Goal: Transaction & Acquisition: Purchase product/service

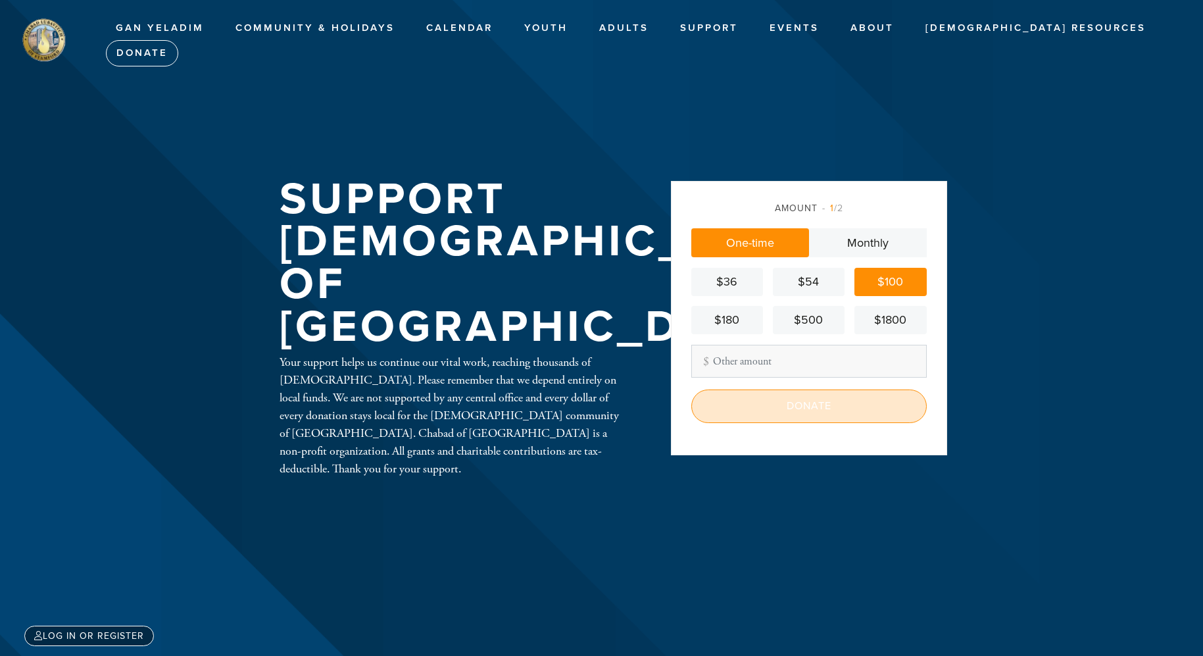
click at [801, 406] on input "Donate" at bounding box center [808, 405] width 235 height 33
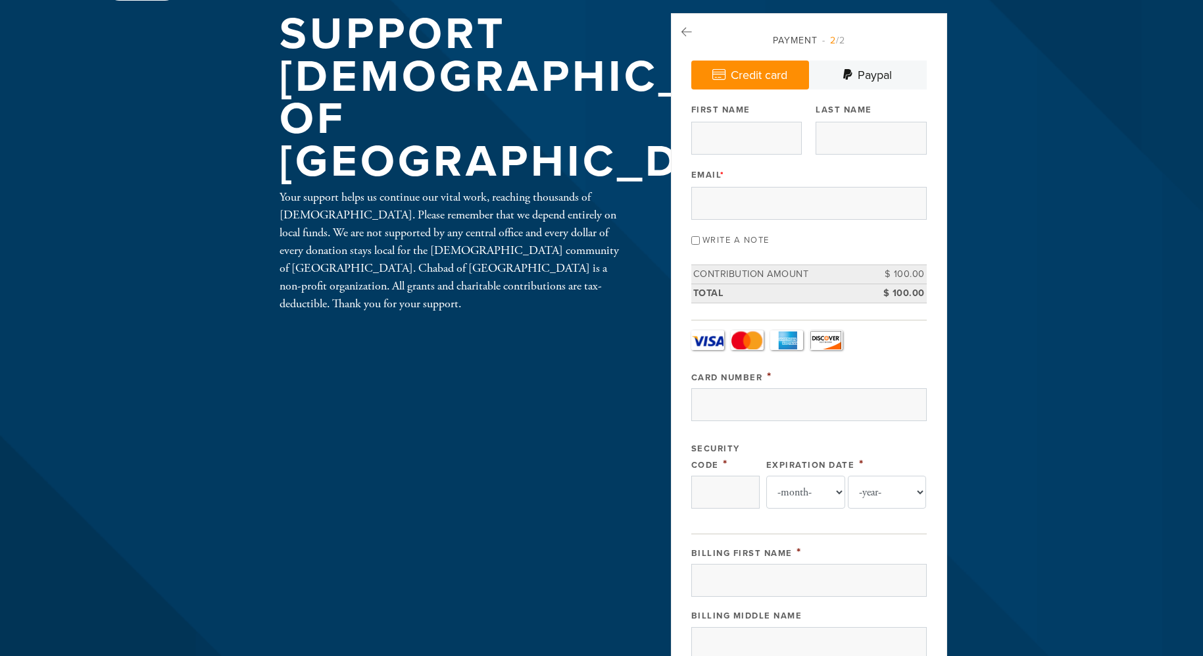
scroll to position [67, 0]
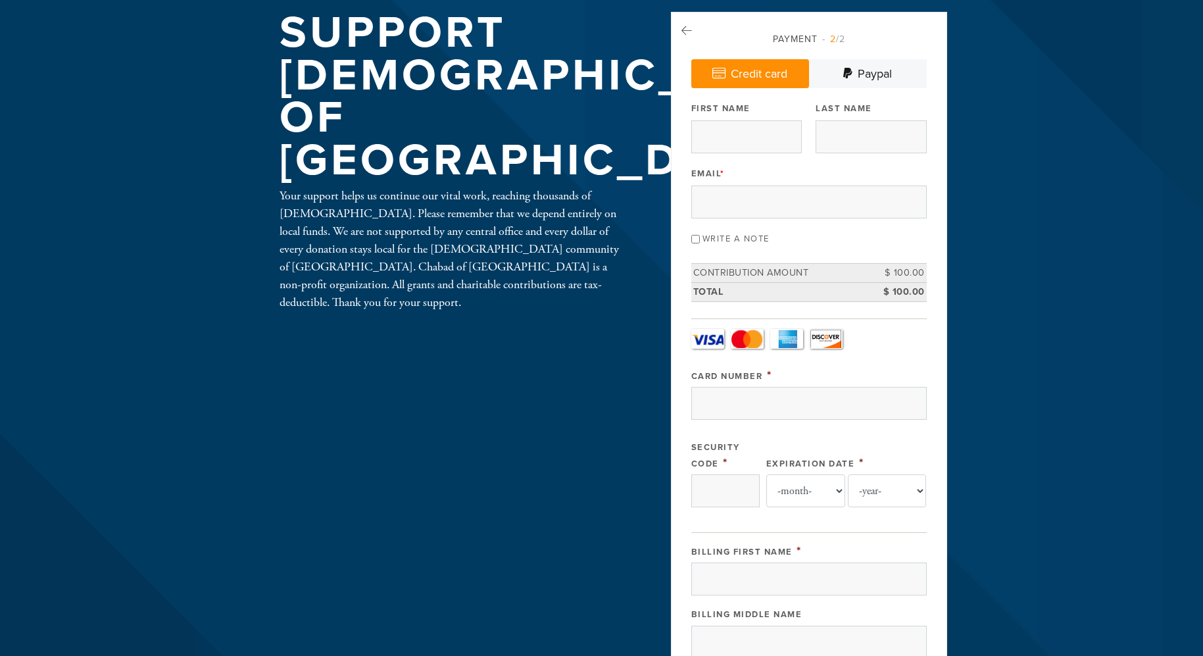
click at [692, 237] on input "Write a note" at bounding box center [695, 239] width 9 height 9
checkbox input "true"
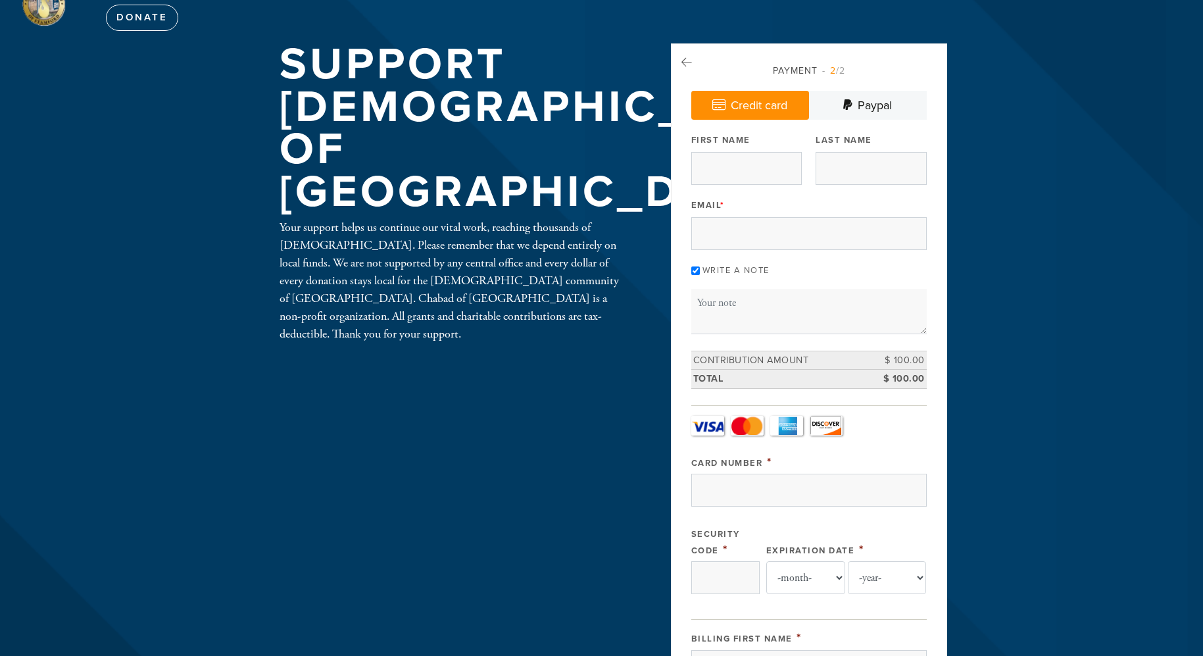
scroll to position [0, 0]
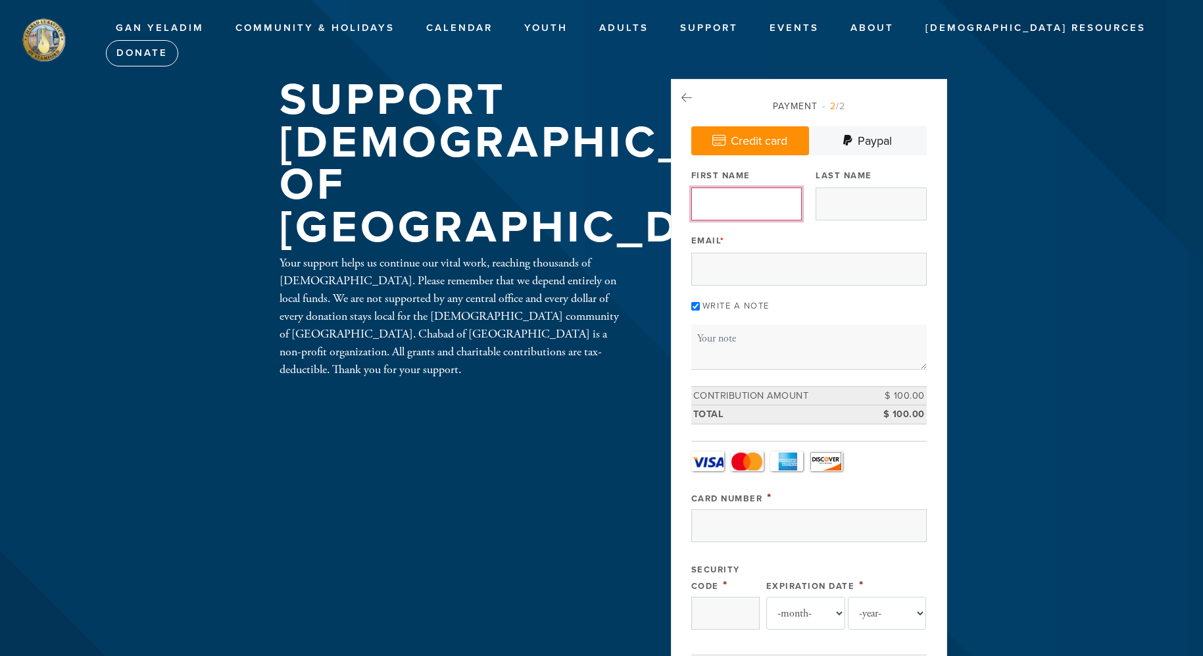
click at [738, 210] on input "First Name" at bounding box center [746, 203] width 110 height 33
type input "[PERSON_NAME]"
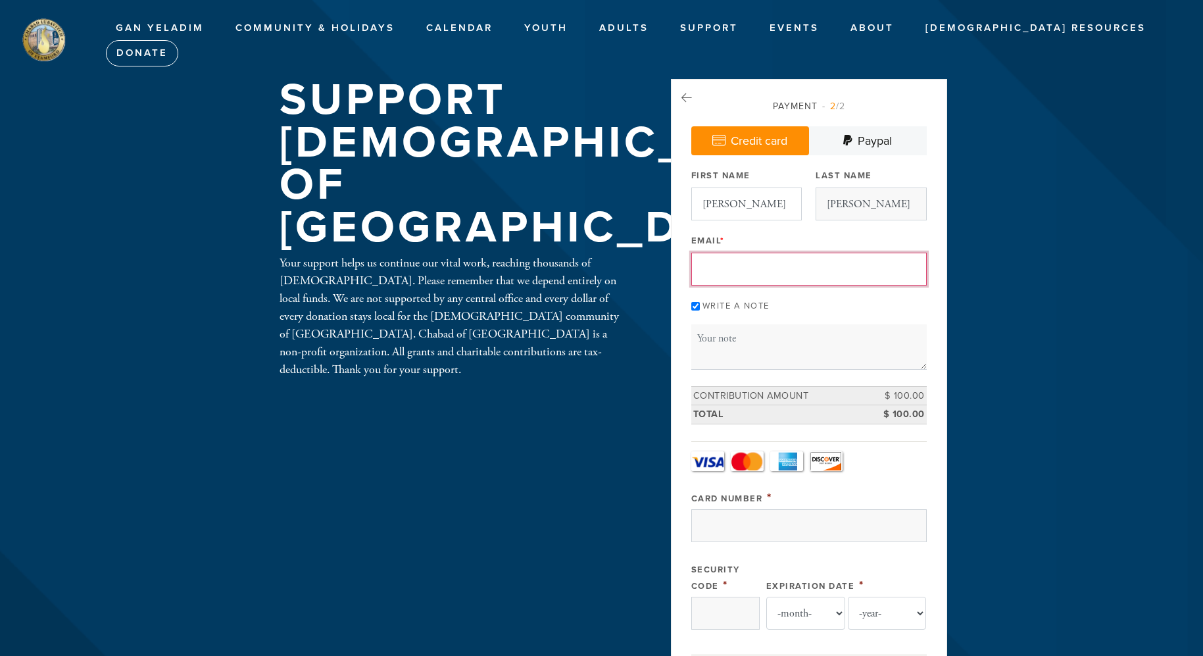
type input "[EMAIL_ADDRESS][DOMAIN_NAME]"
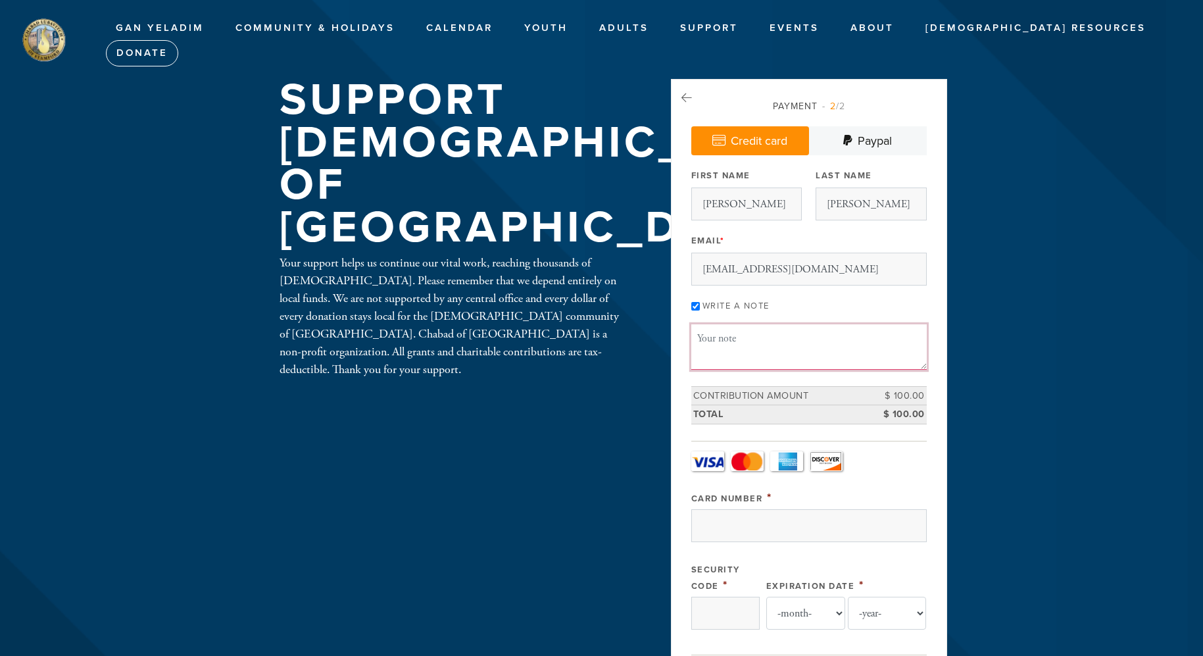
click at [738, 339] on textarea "Message or dedication" at bounding box center [808, 346] width 235 height 45
type textarea "T"
paste textarea "Yizkor Memorial Book"
drag, startPoint x: 837, startPoint y: 336, endPoint x: 904, endPoint y: 341, distance: 67.2
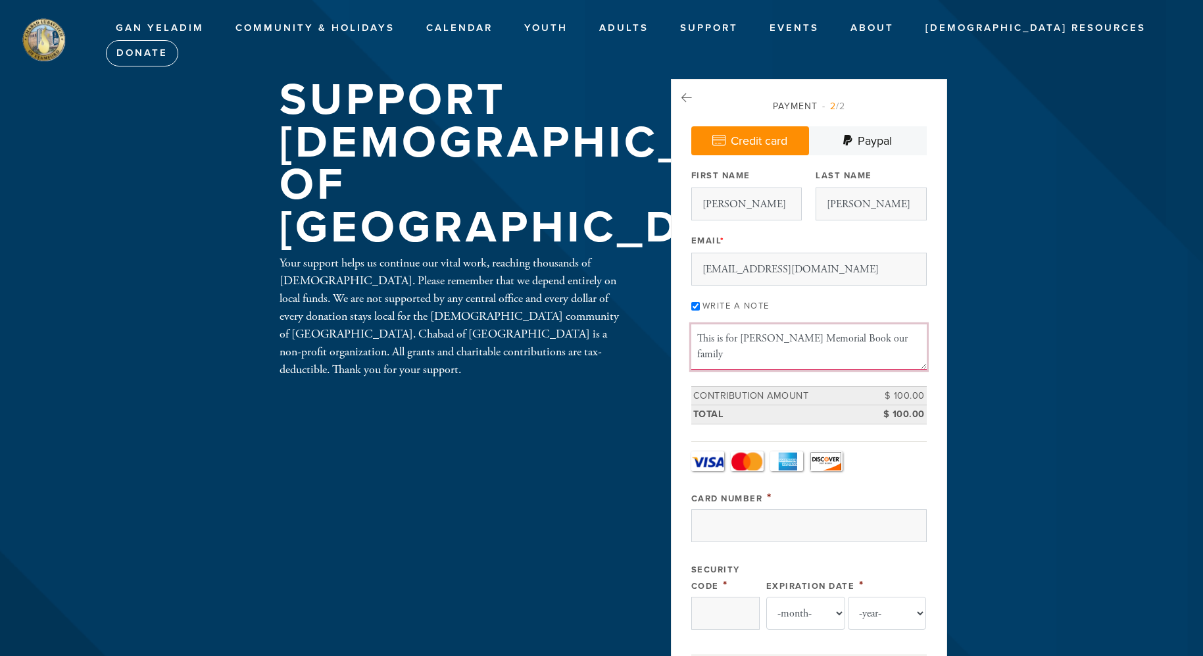
click at [904, 341] on textarea "This is for [PERSON_NAME] Memorial Book our family" at bounding box center [808, 346] width 235 height 45
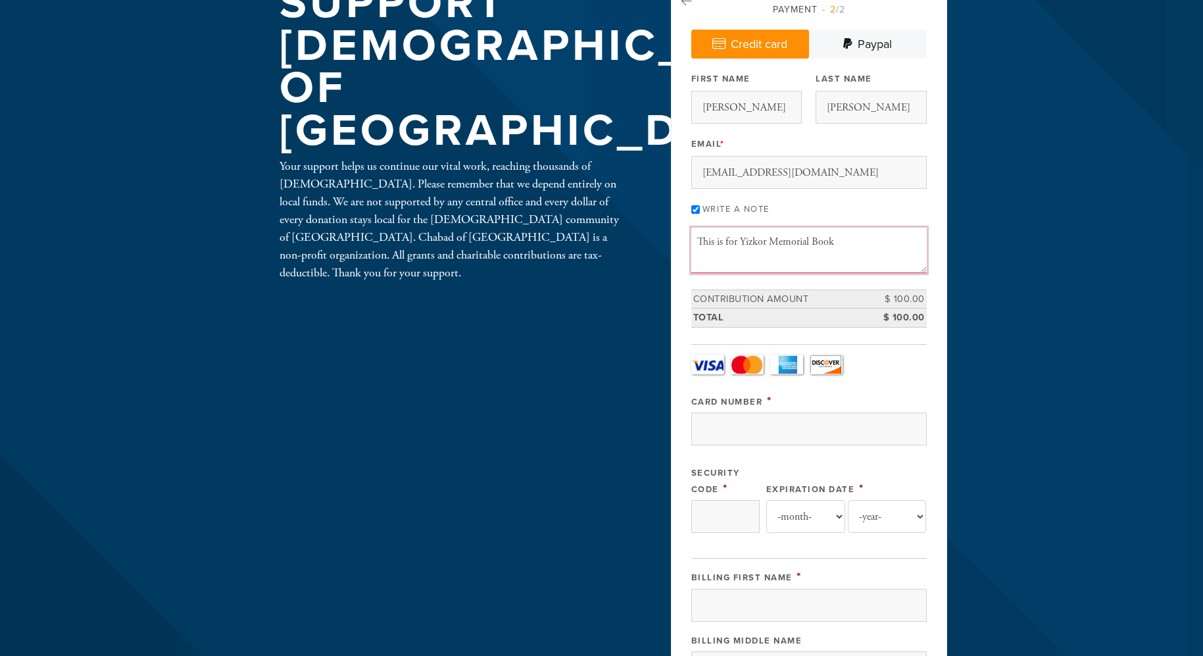
scroll to position [134, 0]
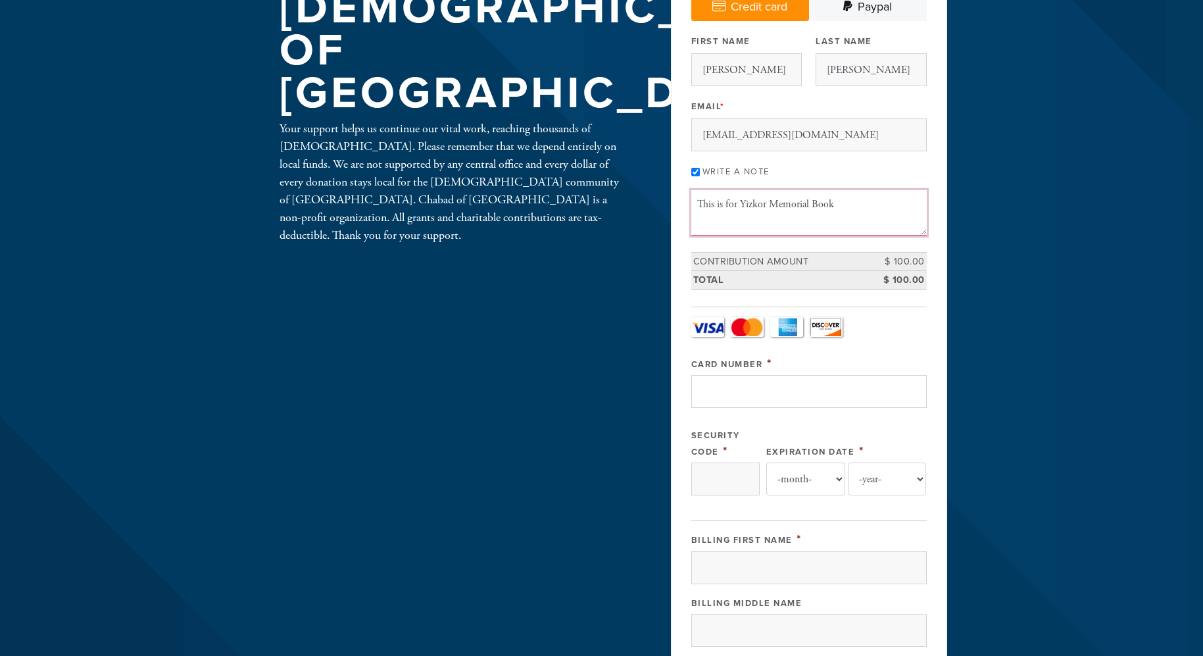
type textarea "This is for Yizkor Memorial Book"
click at [769, 399] on input "Card Number" at bounding box center [808, 391] width 235 height 33
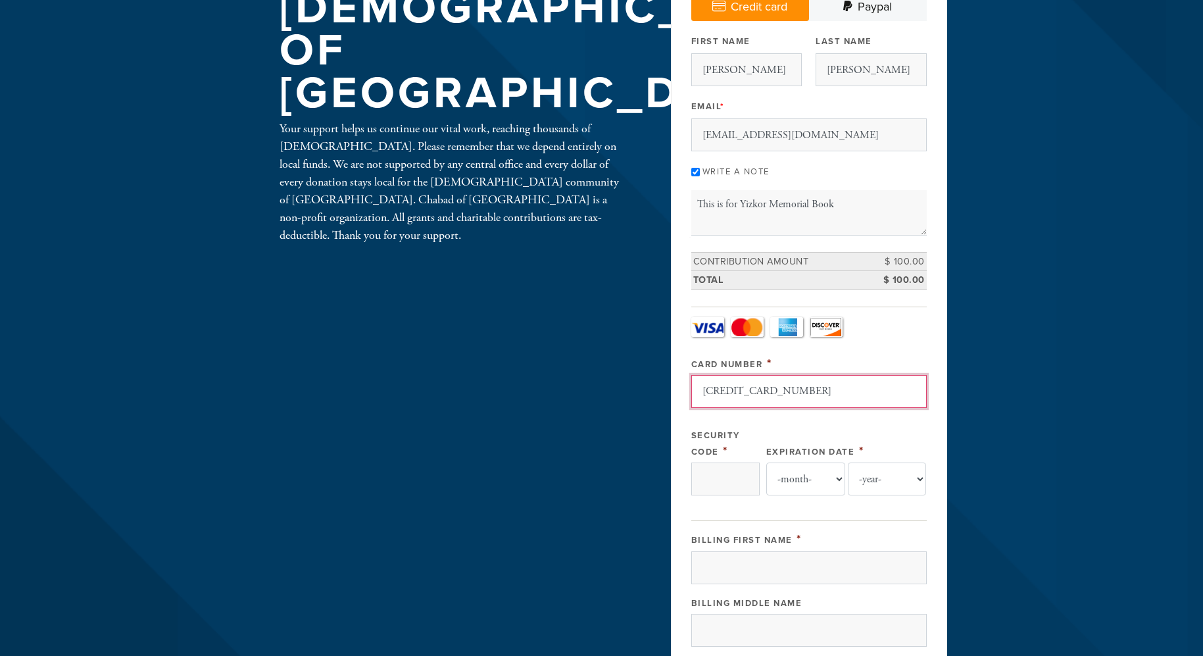
click at [850, 386] on input "[CREDIT_CARD_NUMBER]" at bounding box center [808, 391] width 235 height 33
type input "[CREDIT_CARD_NUMBER]"
click at [729, 474] on input "Security Code" at bounding box center [725, 478] width 68 height 33
type input "5241"
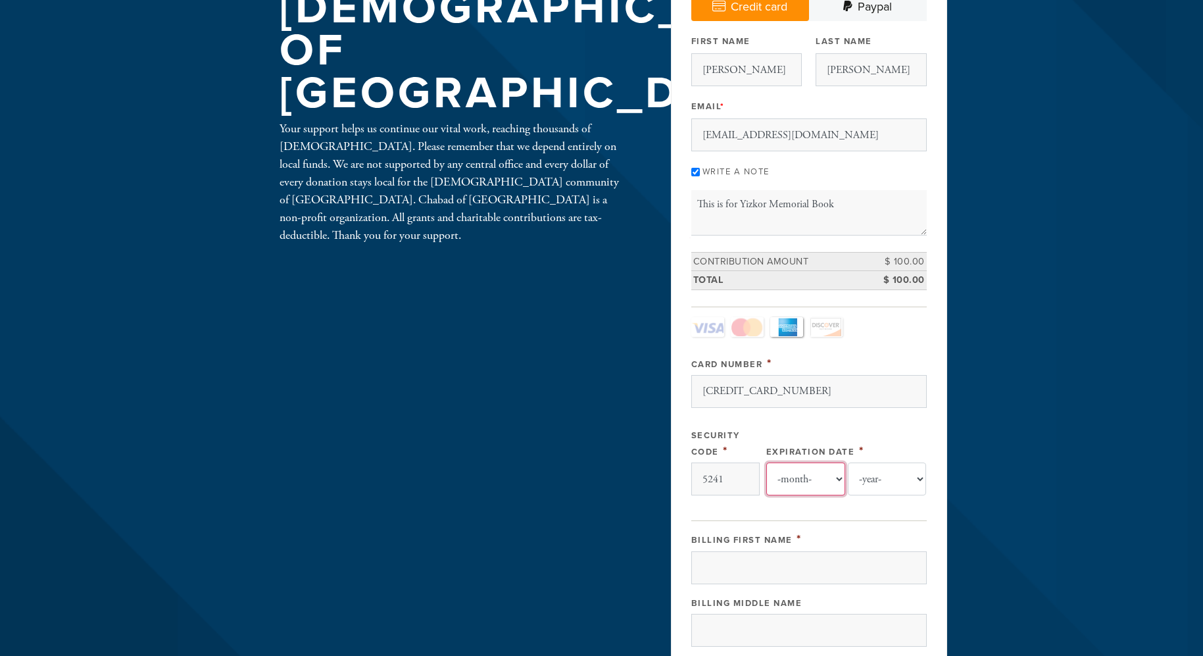
click at [766, 462] on select "-month- Jan Feb Mar Apr May Jun [DATE] Aug Sep Oct Nov Dec" at bounding box center [805, 478] width 79 height 33
select select "3"
click option "Mar" at bounding box center [0, 0] width 0 height 0
click at [848, 462] on select "-year- 2025 2026 2027 2028 2029 2030 2031 2032 2033 2034 2035" at bounding box center [887, 478] width 79 height 33
select select "2030"
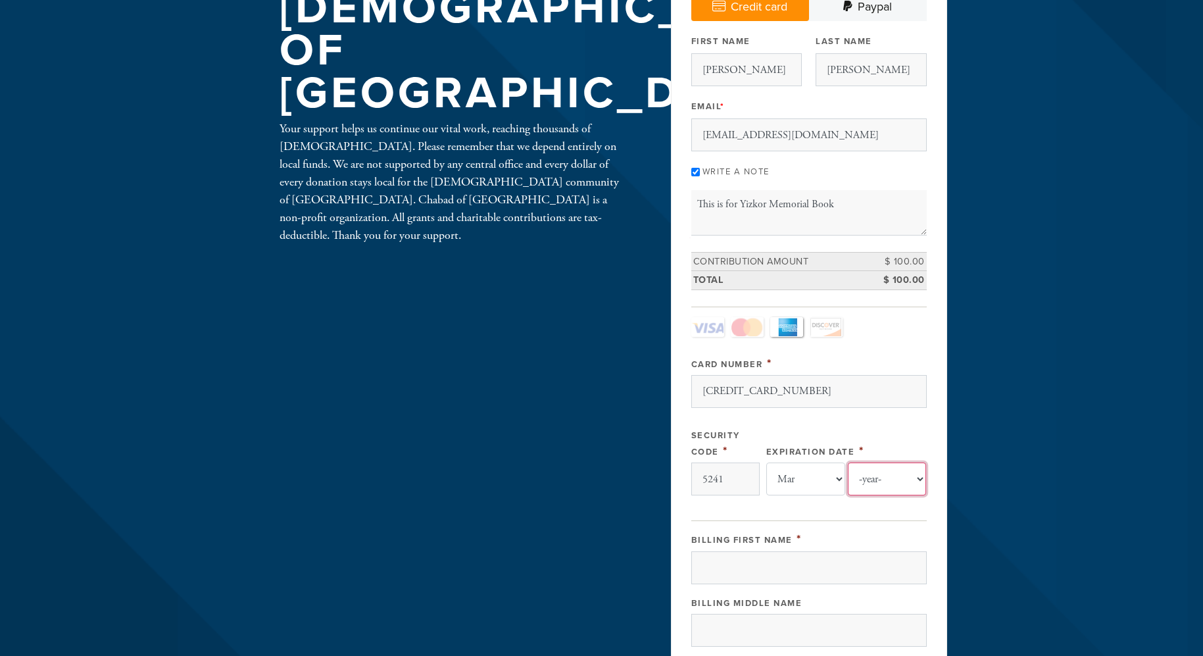
click option "2030" at bounding box center [0, 0] width 0 height 0
click at [805, 577] on input "Billing First Name" at bounding box center [808, 567] width 235 height 33
type input "[PERSON_NAME]"
type input "[STREET_ADDRESS]"
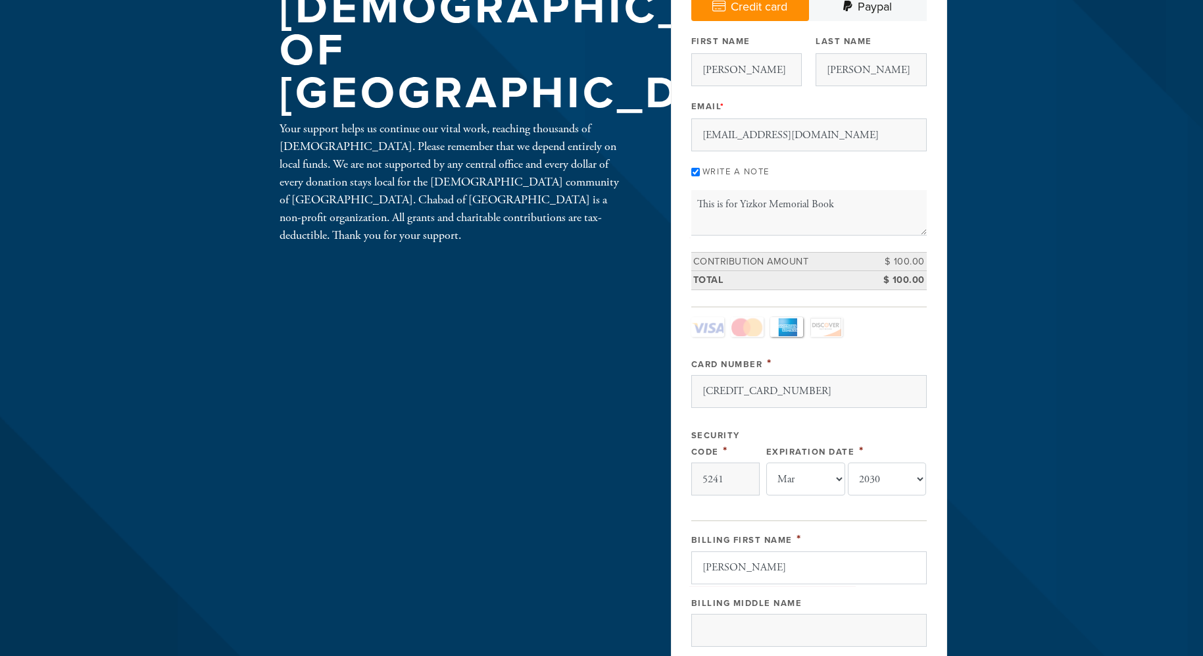
type input "[GEOGRAPHIC_DATA]"
type input "US"
type input "CT"
type input "06903"
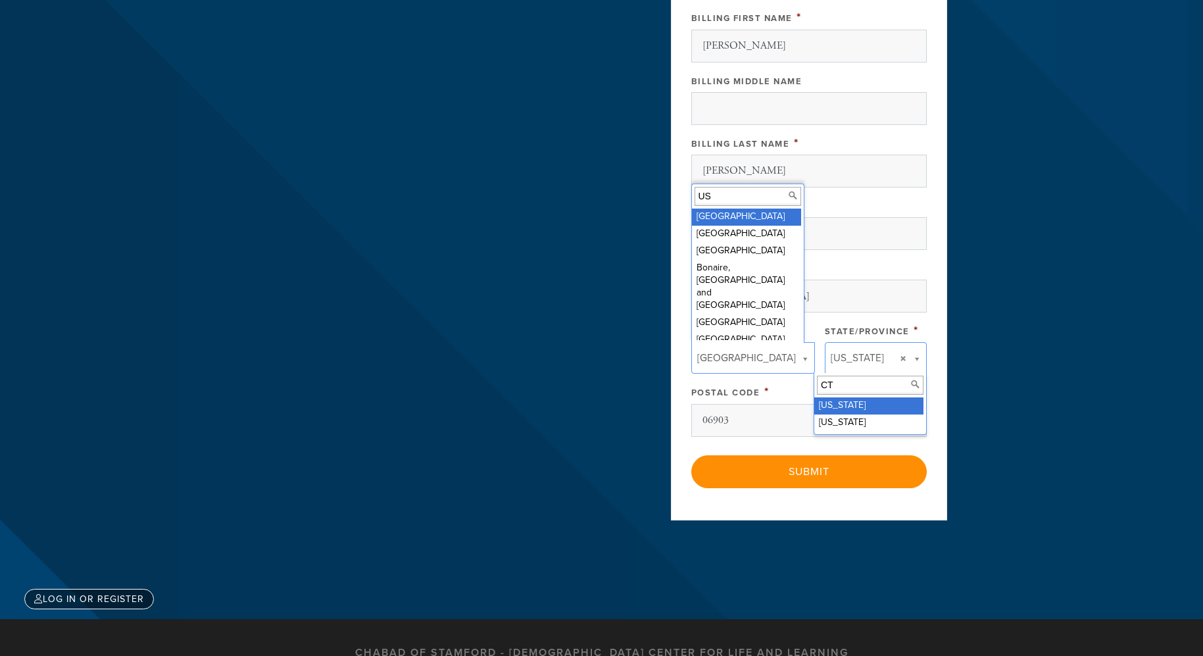
type input "US"
type input "CT"
click at [820, 165] on body "Skip to main content Gan Yeladim Gan Yeladim Gan Yeladim Events Roots Society D…" at bounding box center [601, 47] width 1203 height 1406
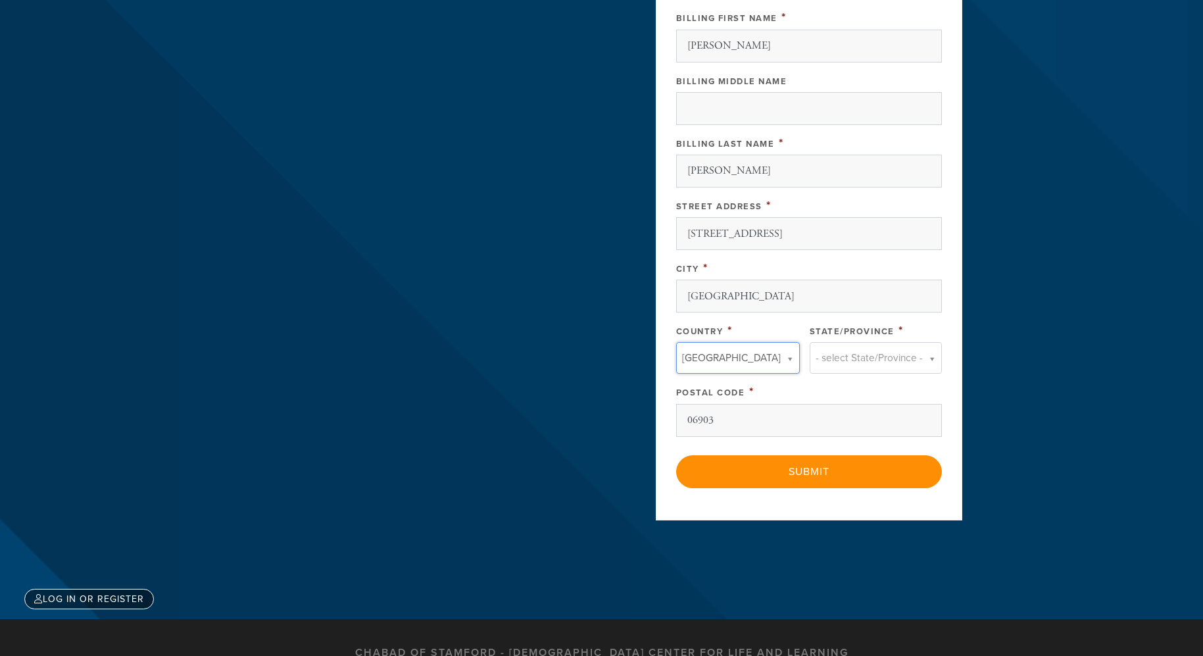
scroll to position [136, 0]
click at [777, 357] on body "Skip to main content Gan Yeladim Gan Yeladim Gan Yeladim Events Roots Society D…" at bounding box center [601, 47] width 1203 height 1406
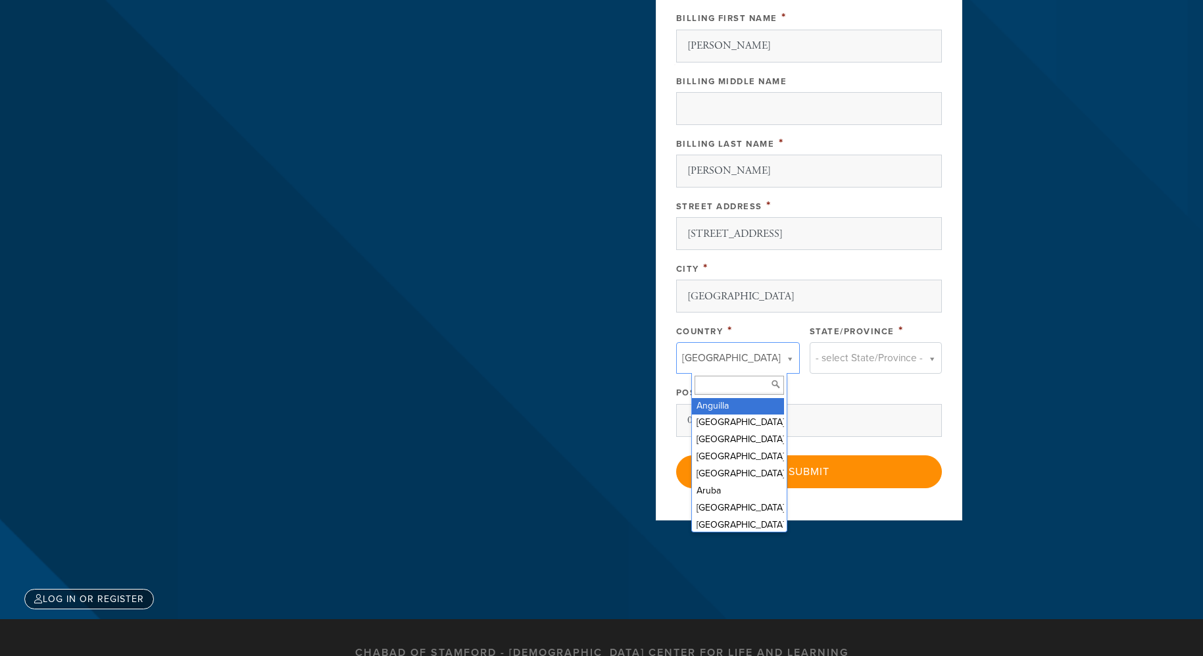
scroll to position [85, 0]
click at [733, 384] on input "Country" at bounding box center [738, 384] width 89 height 19
type input "U"
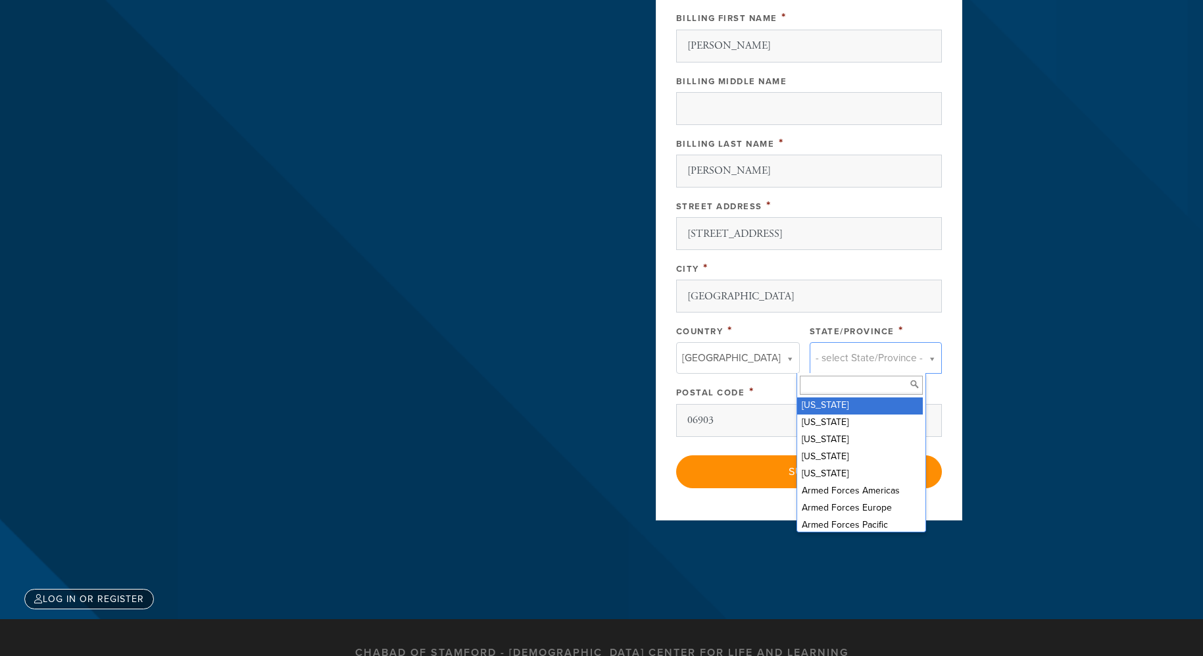
click at [862, 359] on body "Skip to main content Gan Yeladim Gan Yeladim Gan Yeladim Events Roots Society D…" at bounding box center [601, 47] width 1203 height 1406
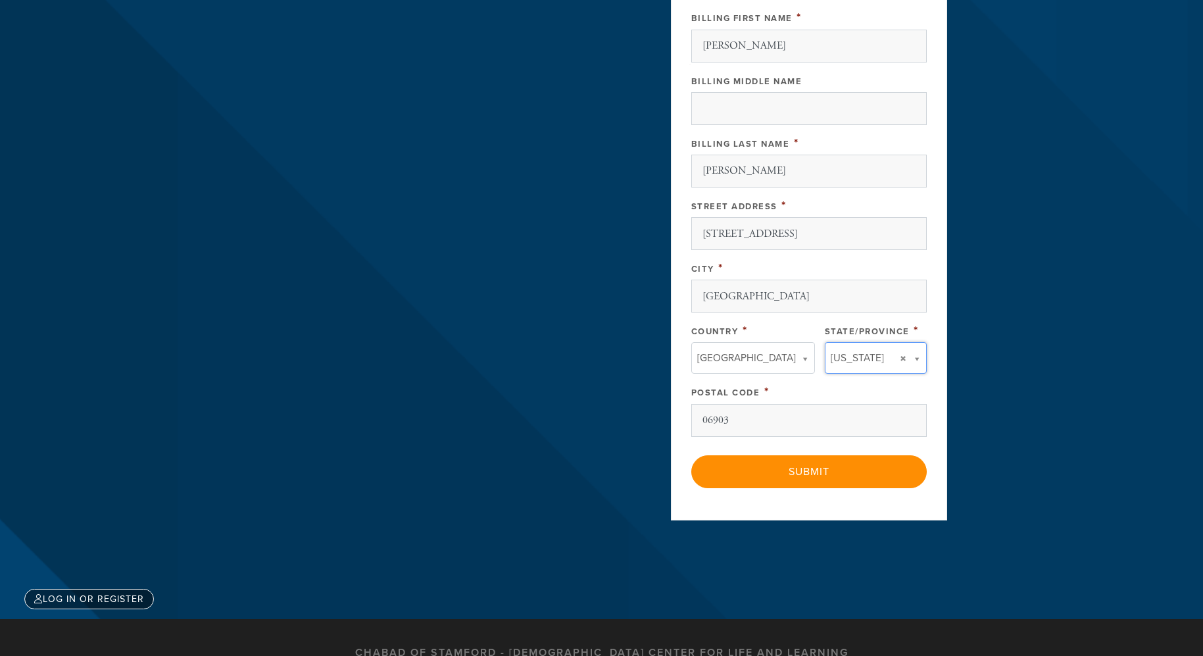
scroll to position [39, 0]
click at [919, 357] on body "Skip to main content Gan Yeladim Gan Yeladim Gan Yeladim Events Roots Society D…" at bounding box center [601, 47] width 1203 height 1406
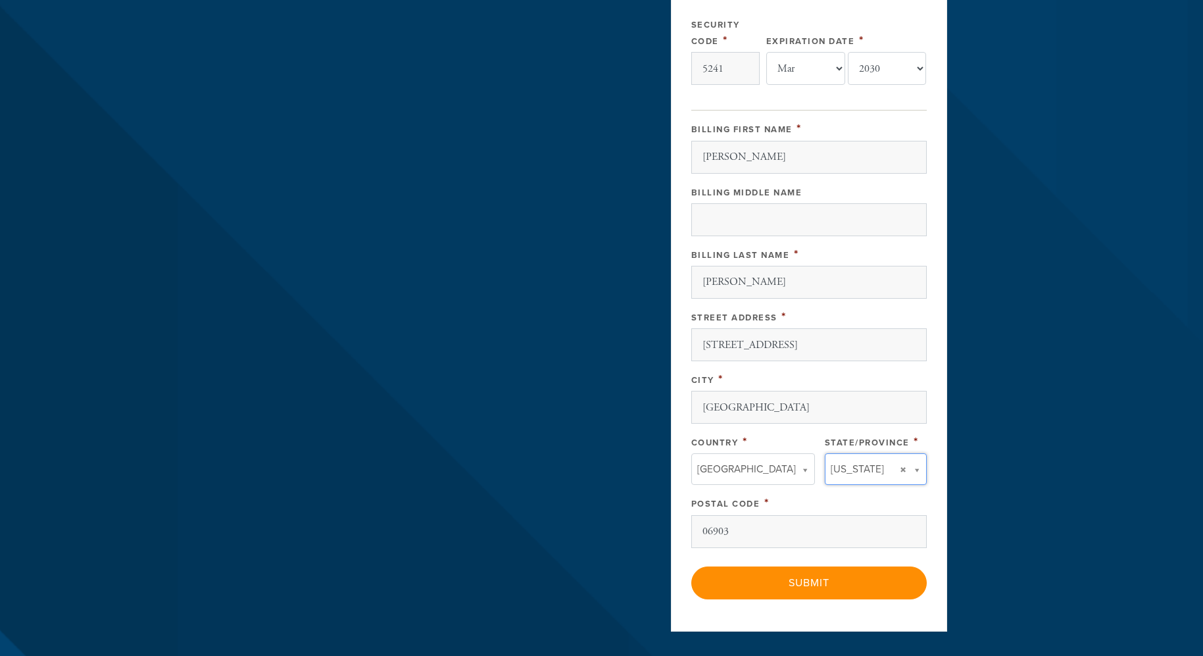
scroll to position [521, 0]
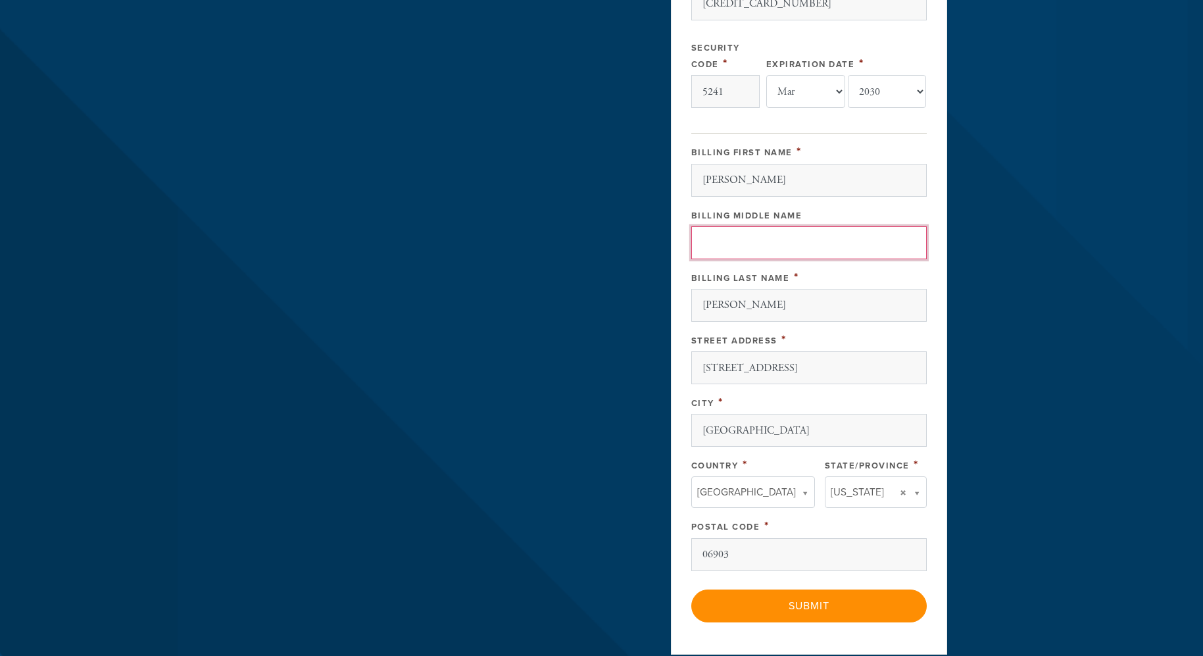
click at [786, 256] on input "Billing Middle Name" at bounding box center [808, 242] width 235 height 33
type input "L"
click at [1045, 271] on header "Gan Yeladim Gan Yeladim Gan Yeladim Events Roots Society Donate to the Scholars…" at bounding box center [601, 116] width 1203 height 1274
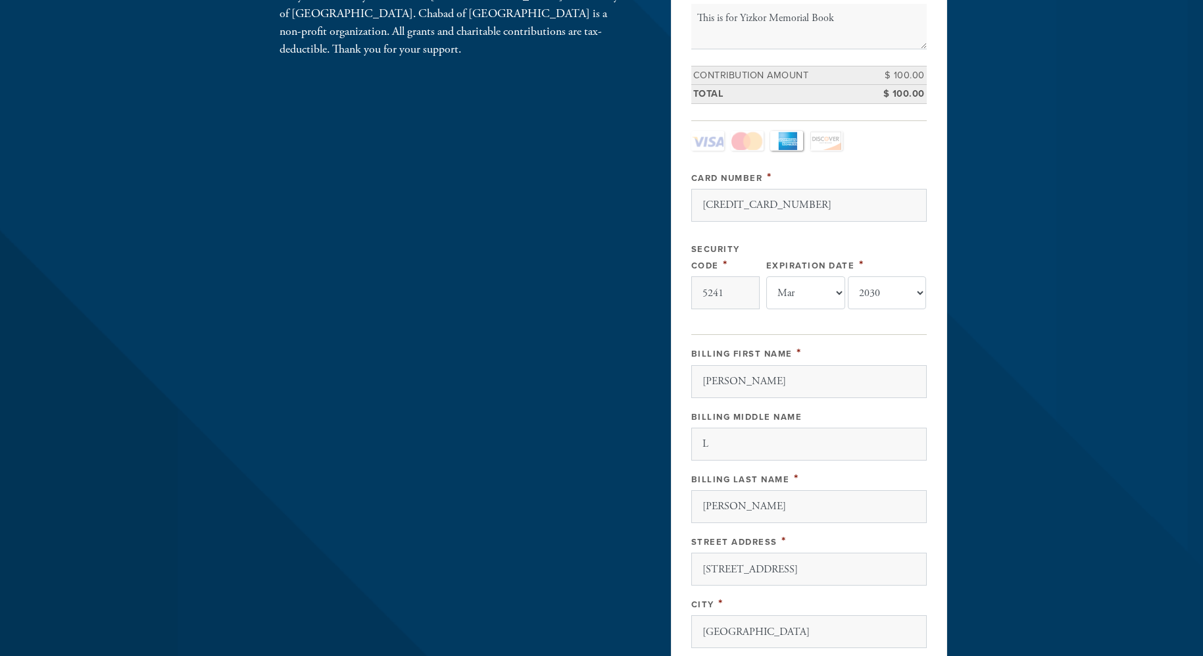
scroll to position [588, 0]
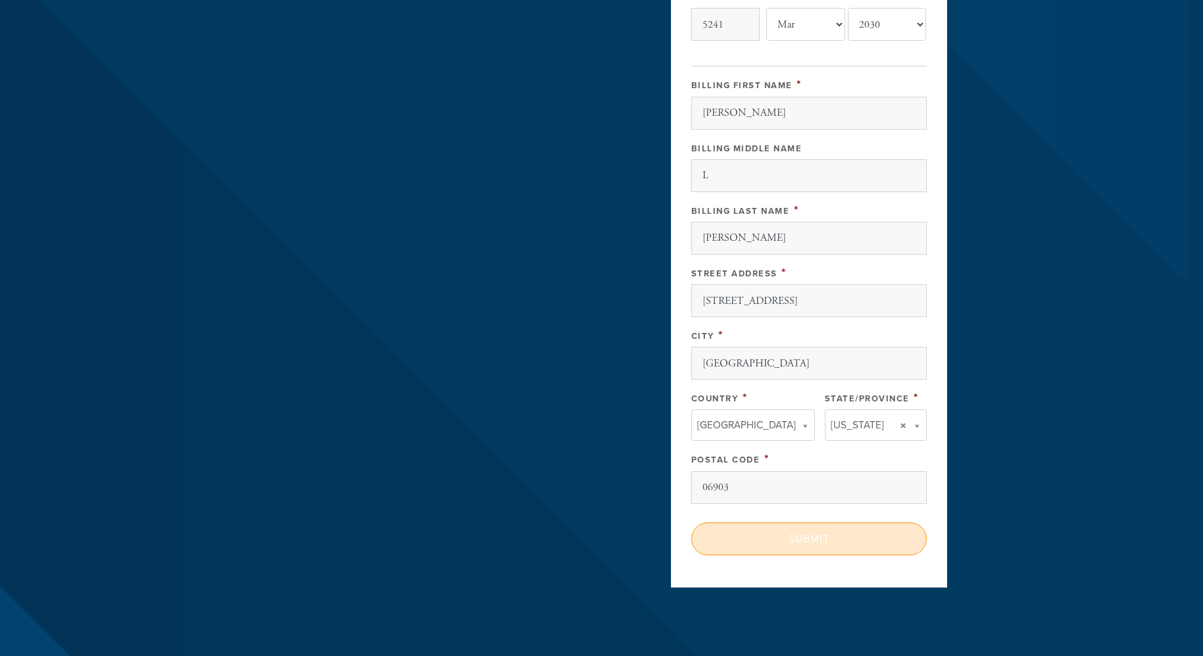
click at [803, 537] on input "Submit" at bounding box center [808, 538] width 235 height 33
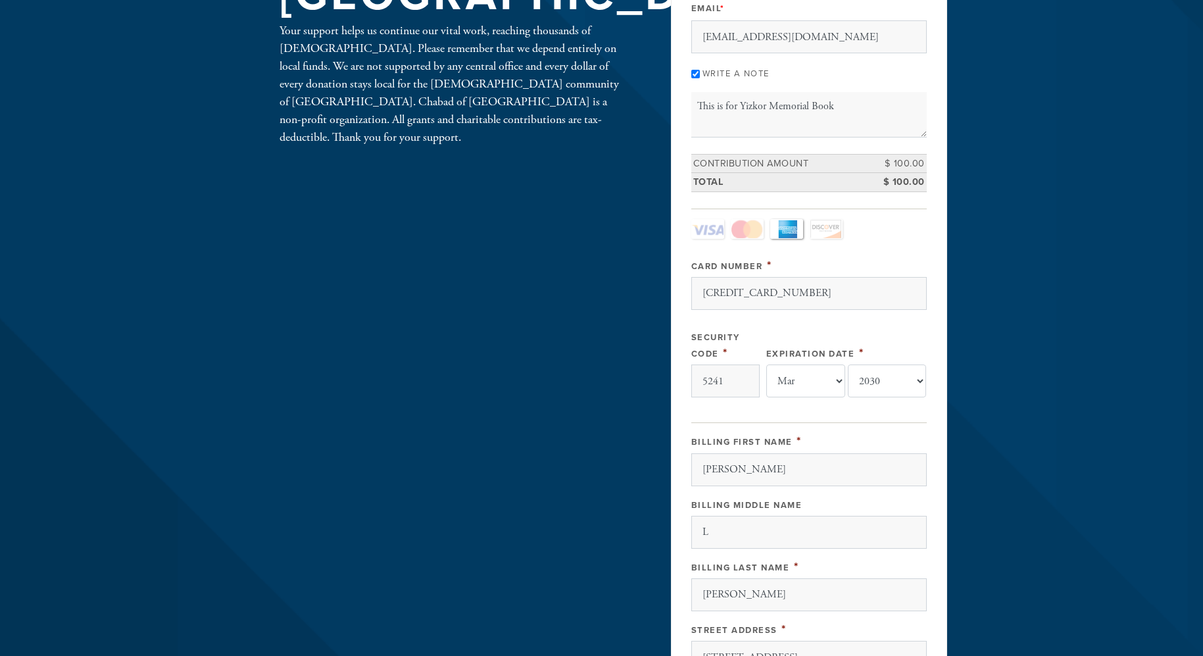
scroll to position [186, 0]
